Goal: Task Accomplishment & Management: Manage account settings

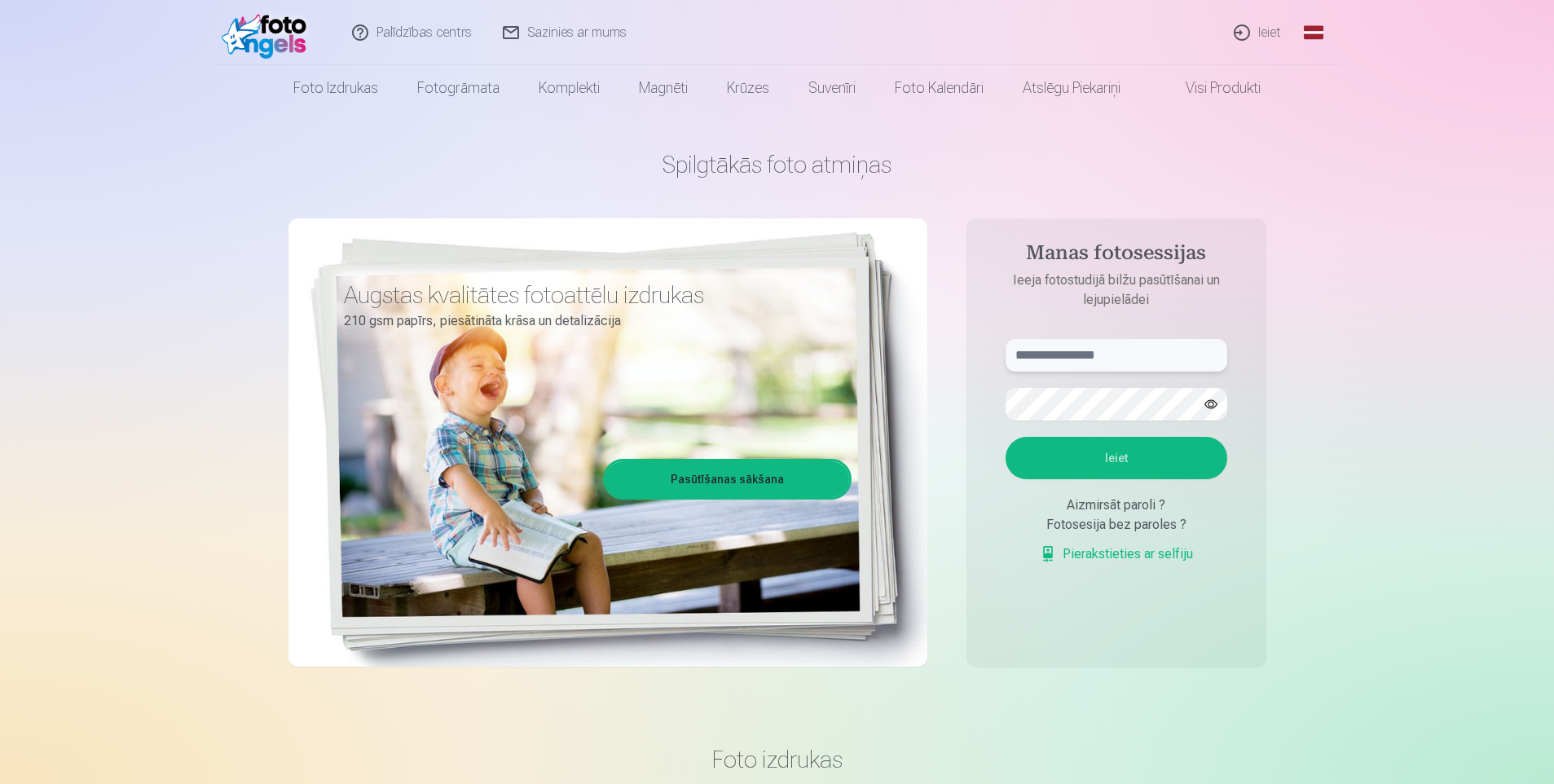
click at [1088, 350] on input "text" at bounding box center [1116, 355] width 221 height 33
type input "**********"
click at [1118, 467] on button "Ieiet" at bounding box center [1116, 457] width 221 height 42
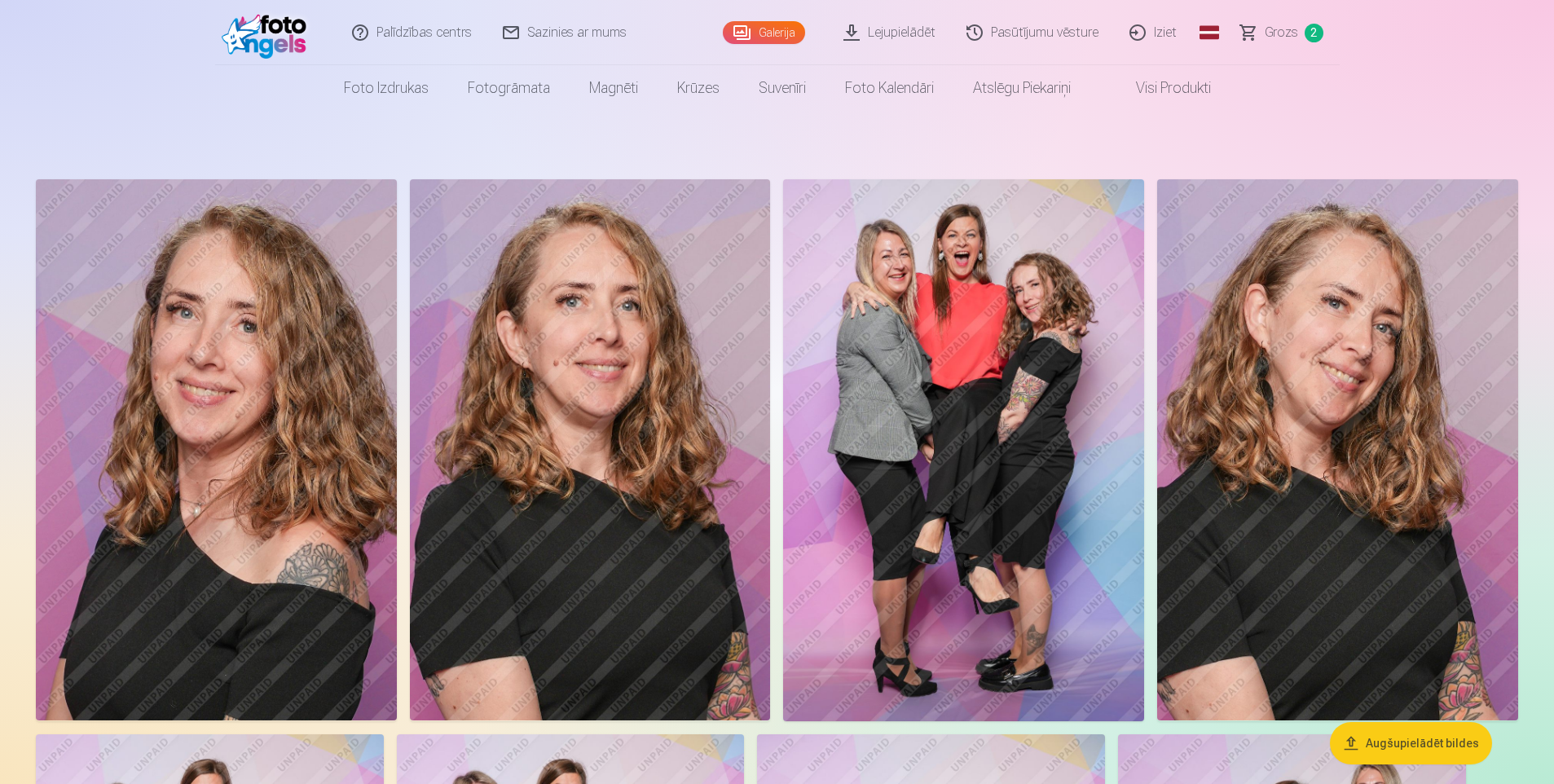
click at [232, 435] on img at bounding box center [216, 449] width 361 height 541
